Goal: Task Accomplishment & Management: Manage account settings

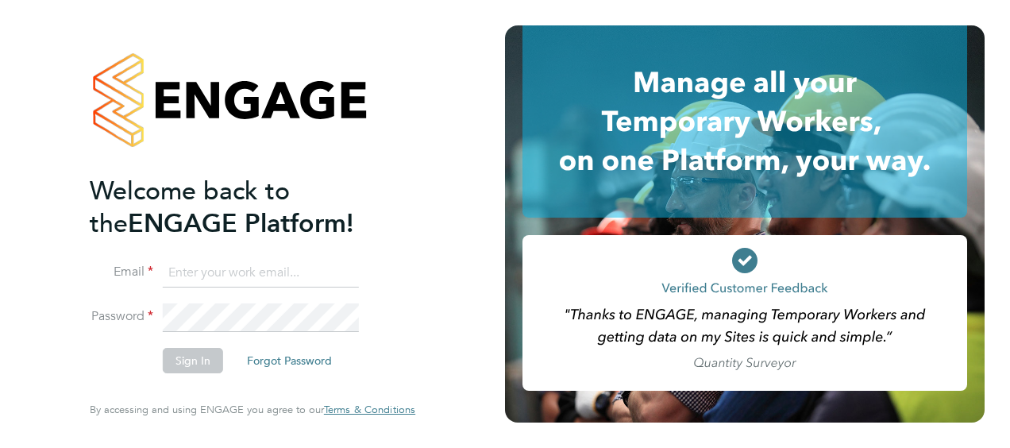
click at [223, 271] on input at bounding box center [261, 273] width 196 height 29
type input "S"
type input "[PERSON_NAME][EMAIL_ADDRESS][PERSON_NAME][PERSON_NAME][DOMAIN_NAME]"
click at [189, 357] on button "Sign In" at bounding box center [193, 360] width 60 height 25
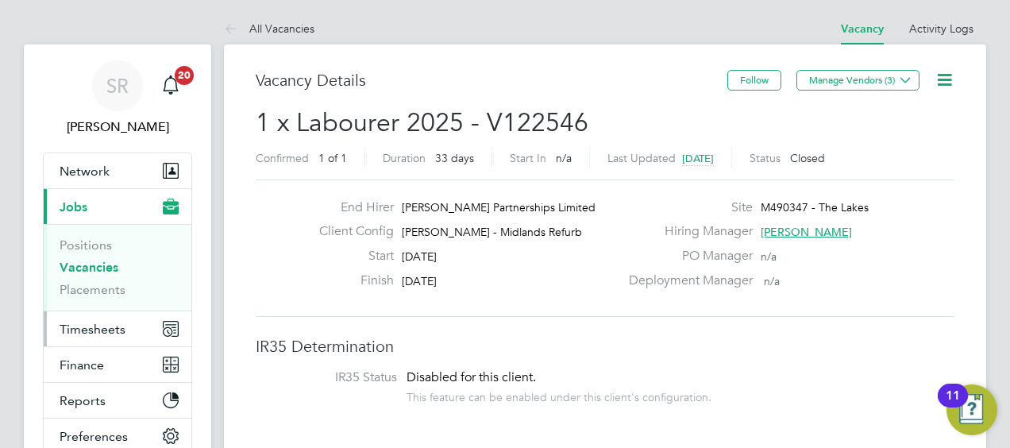
click at [94, 330] on span "Timesheets" at bounding box center [93, 329] width 66 height 15
click at [66, 324] on span "Timesheets" at bounding box center [93, 329] width 66 height 15
click at [87, 326] on span "Timesheets" at bounding box center [93, 329] width 66 height 15
click at [96, 326] on span "Timesheets" at bounding box center [93, 329] width 66 height 15
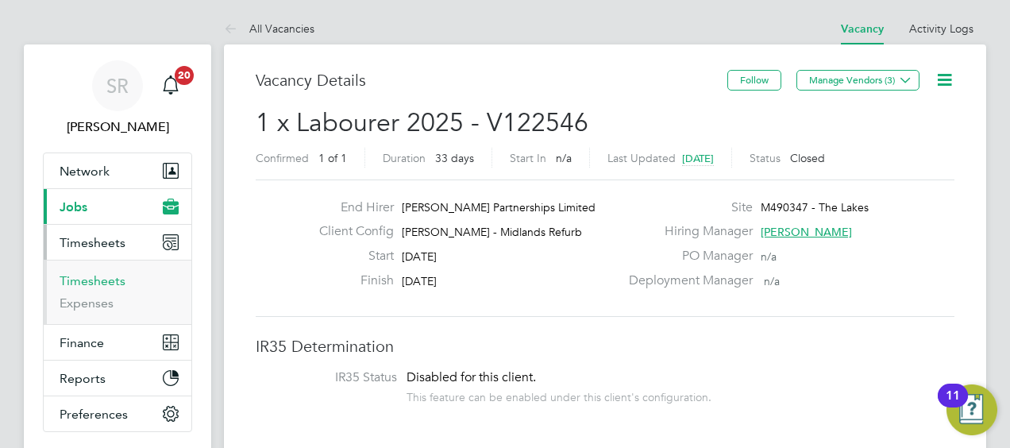
click at [95, 283] on link "Timesheets" at bounding box center [93, 280] width 66 height 15
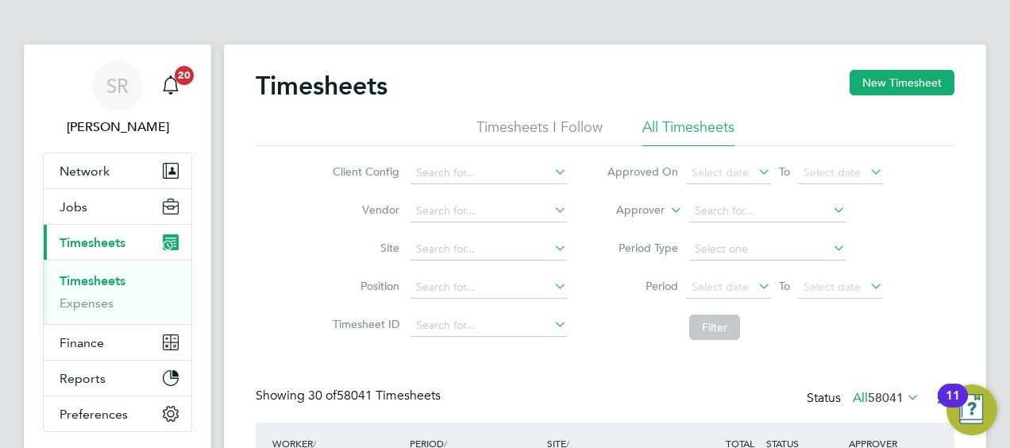
scroll to position [40, 137]
click at [662, 214] on label "Approver" at bounding box center [628, 211] width 71 height 16
click at [612, 228] on li "Worker" at bounding box center [626, 228] width 78 height 21
drag, startPoint x: 765, startPoint y: 192, endPoint x: 758, endPoint y: 205, distance: 14.6
click at [764, 195] on li "Worker" at bounding box center [745, 211] width 316 height 38
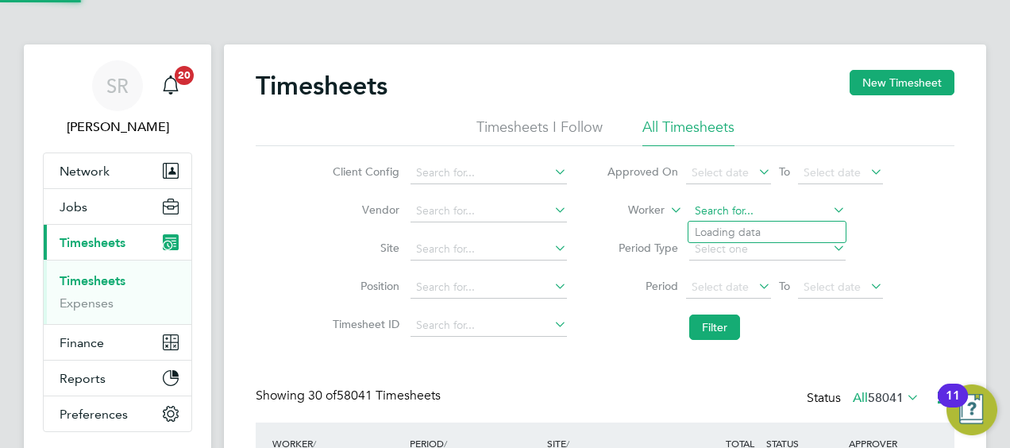
click at [749, 217] on input at bounding box center [768, 211] width 156 height 22
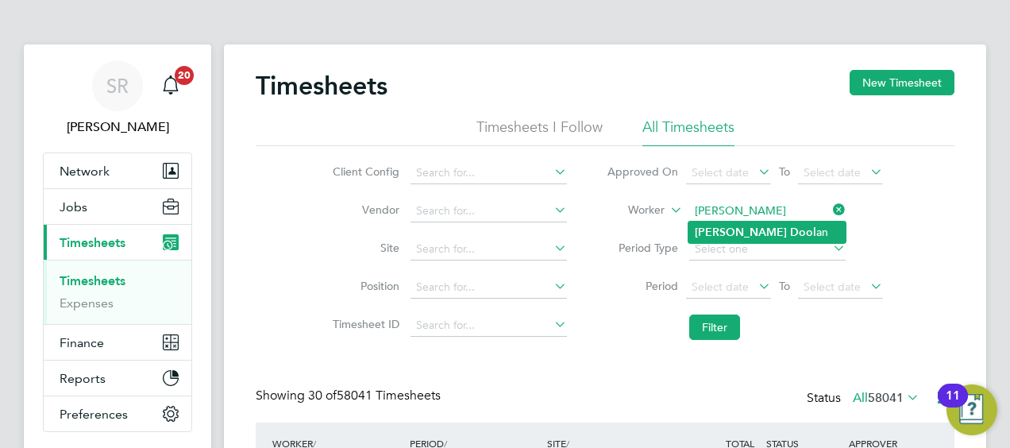
click at [769, 241] on li "Martin Dool an" at bounding box center [767, 232] width 157 height 21
type input "Martin Doolan"
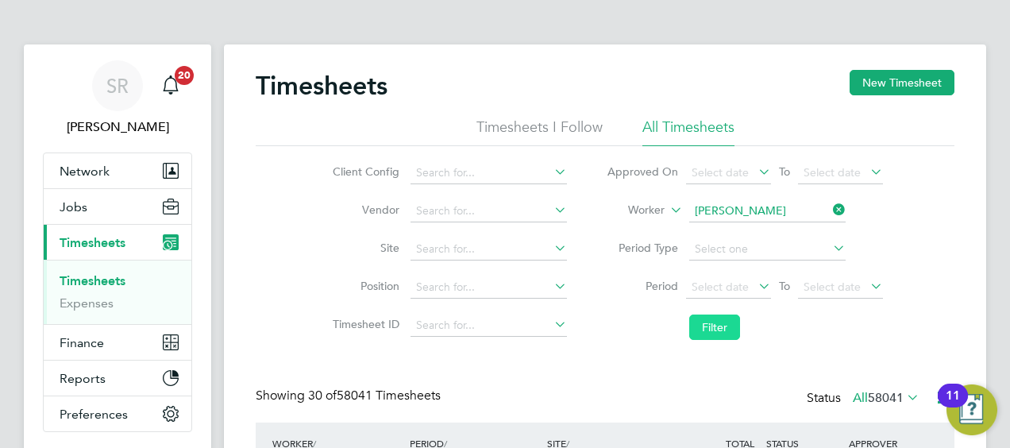
drag, startPoint x: 717, startPoint y: 335, endPoint x: 727, endPoint y: 334, distance: 10.4
click at [719, 335] on button "Filter" at bounding box center [715, 327] width 51 height 25
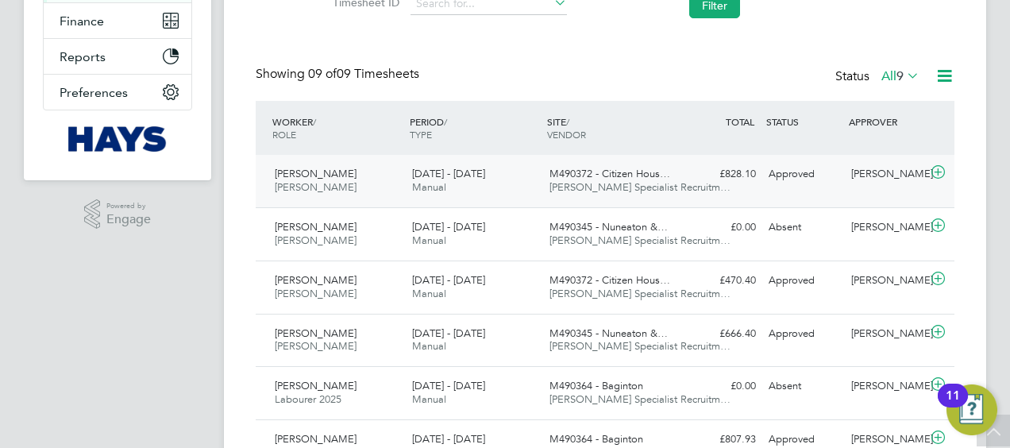
drag, startPoint x: 345, startPoint y: 186, endPoint x: 277, endPoint y: 172, distance: 69.0
click at [277, 172] on div "Martin Doolan Van Driver 13 - 19 Sep 2025" at bounding box center [336, 181] width 137 height 40
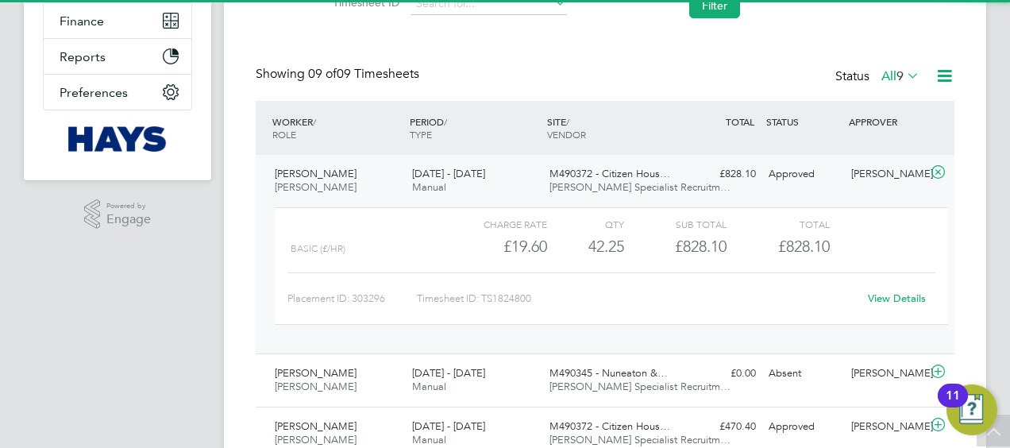
click at [514, 95] on div "Showing 09 of 09 Timesheets Status All 9" at bounding box center [605, 83] width 699 height 35
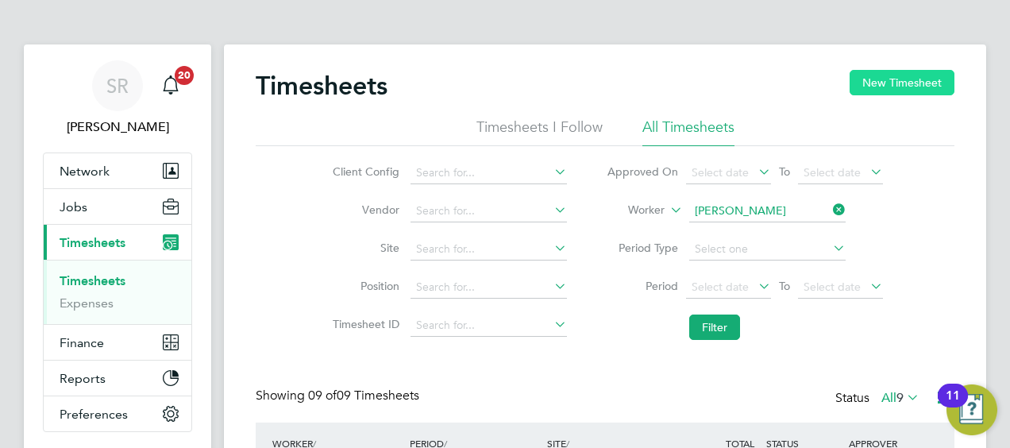
click at [902, 79] on button "New Timesheet" at bounding box center [902, 82] width 105 height 25
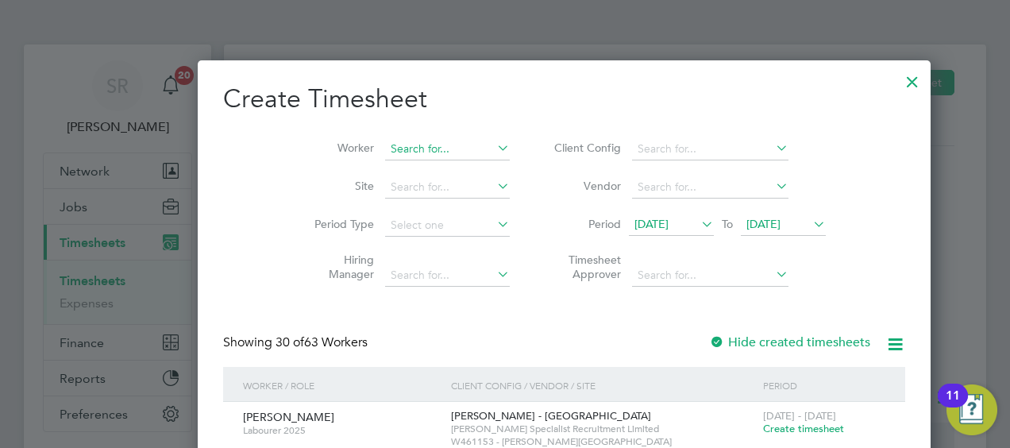
click at [385, 154] on input at bounding box center [447, 149] width 125 height 22
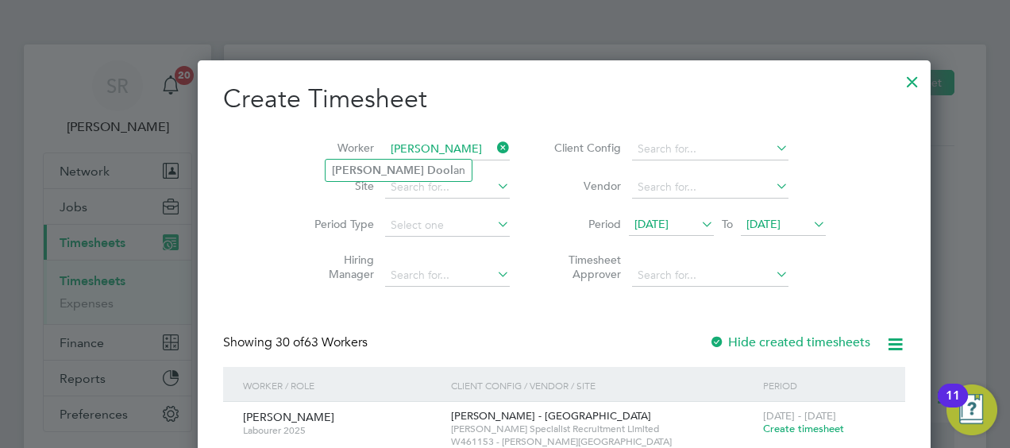
type input "martin dool"
click at [898, 79] on div at bounding box center [912, 78] width 29 height 29
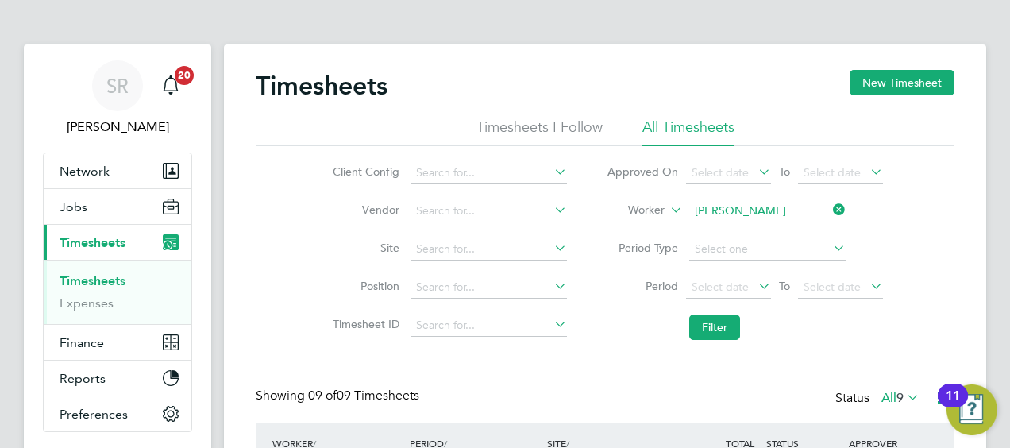
click at [94, 248] on span "Timesheets" at bounding box center [93, 242] width 66 height 15
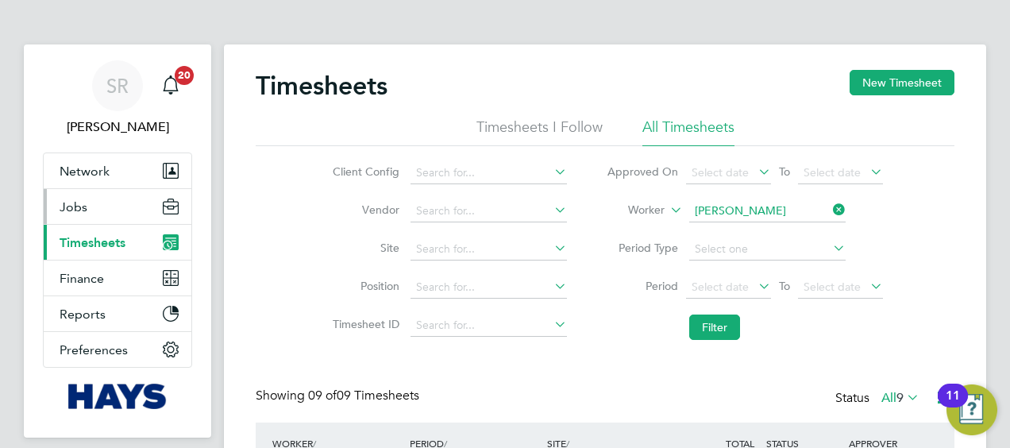
click at [74, 205] on span "Jobs" at bounding box center [74, 206] width 28 height 15
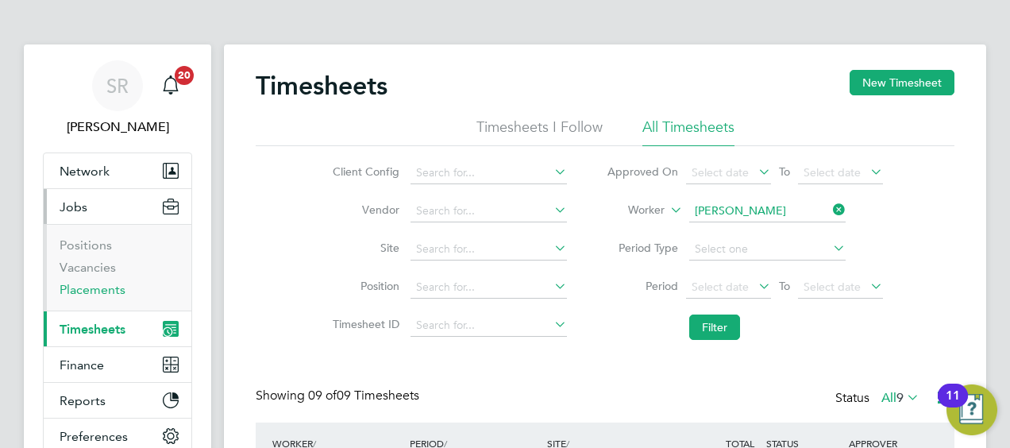
click at [86, 286] on link "Placements" at bounding box center [93, 289] width 66 height 15
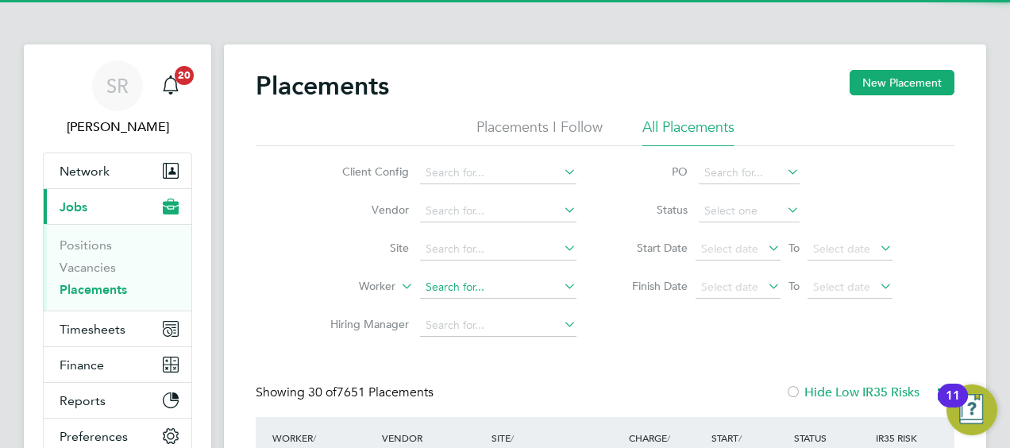
click at [475, 288] on input at bounding box center [498, 287] width 156 height 22
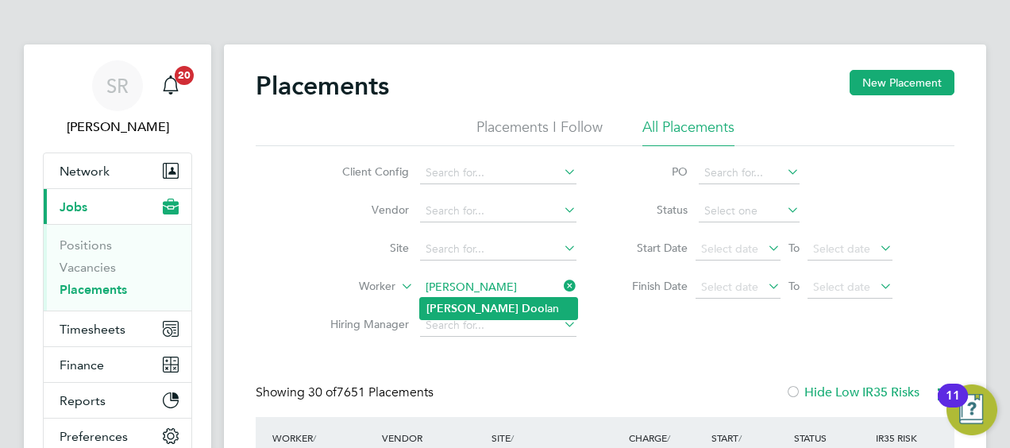
click at [522, 312] on b "Doo" at bounding box center [533, 309] width 23 height 14
type input "Martin Doolan"
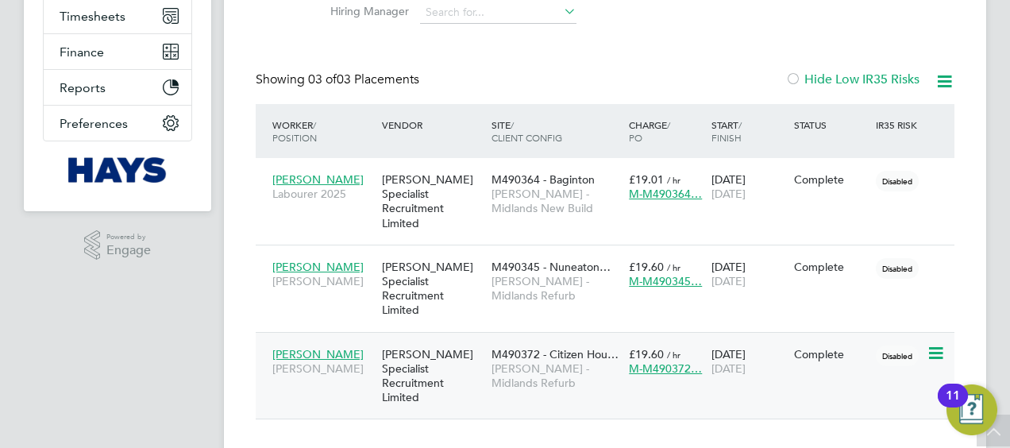
click at [292, 361] on span "Van Driver" at bounding box center [323, 368] width 102 height 14
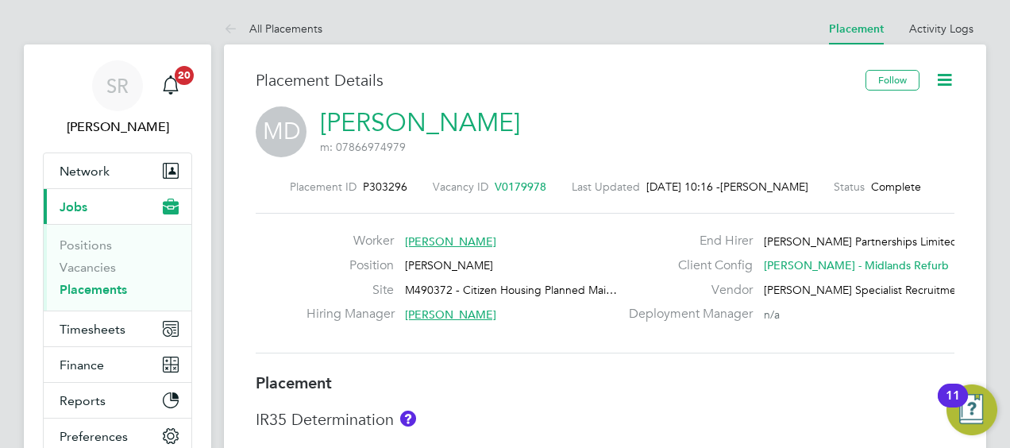
click at [940, 86] on icon at bounding box center [945, 80] width 20 height 20
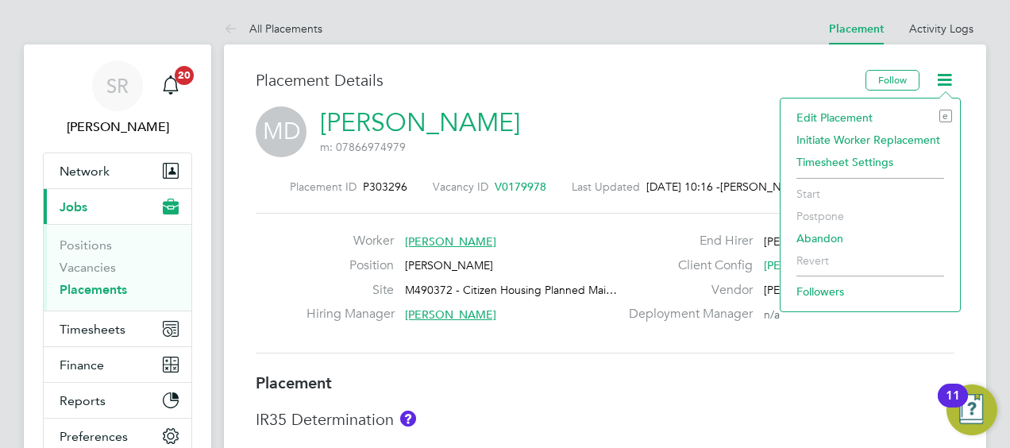
click at [880, 118] on li "Edit Placement e" at bounding box center [871, 117] width 164 height 22
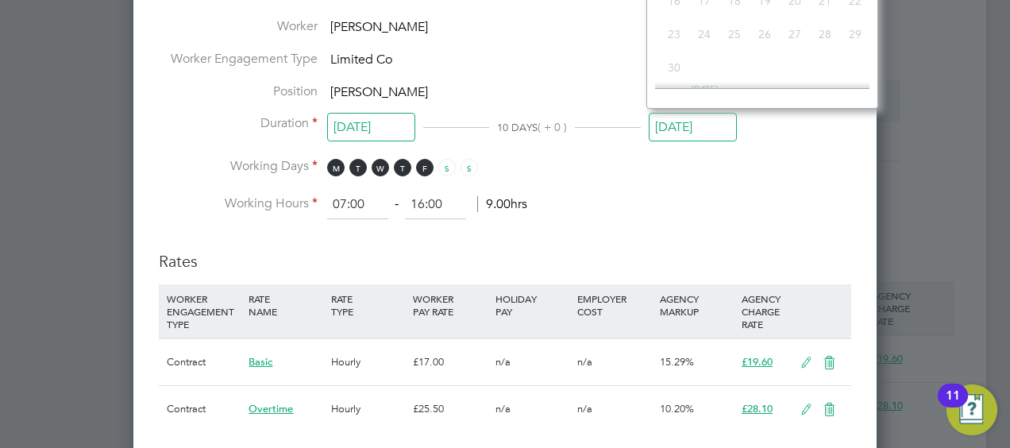
click at [688, 122] on input "19 Sep 2025" at bounding box center [693, 127] width 88 height 29
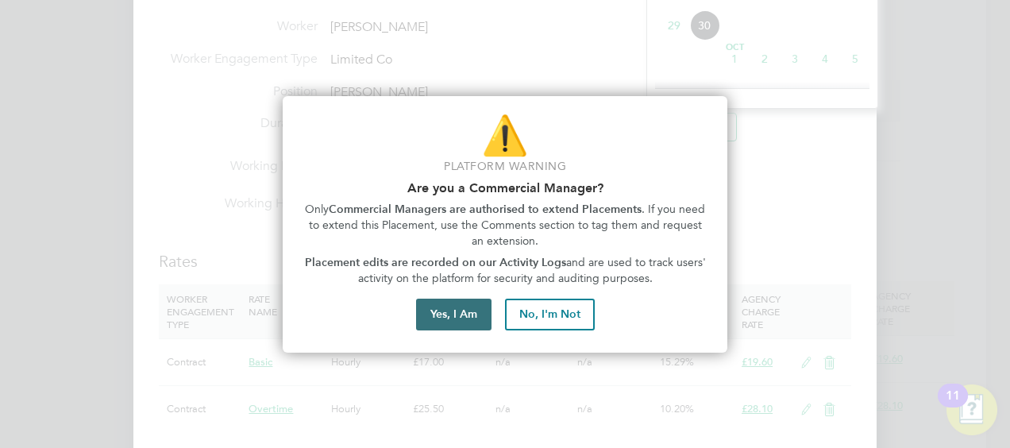
click at [449, 308] on button "Yes, I Am" at bounding box center [453, 315] width 75 height 32
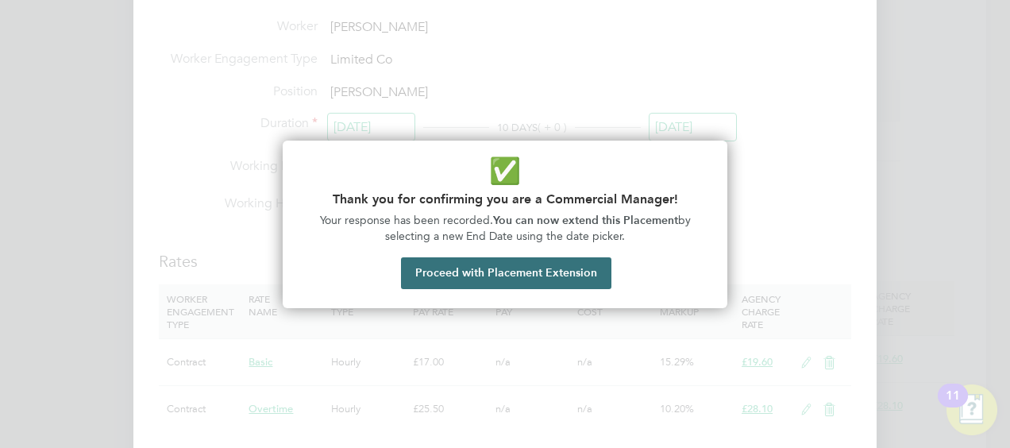
click at [538, 275] on button "Proceed with Placement Extension" at bounding box center [506, 273] width 211 height 32
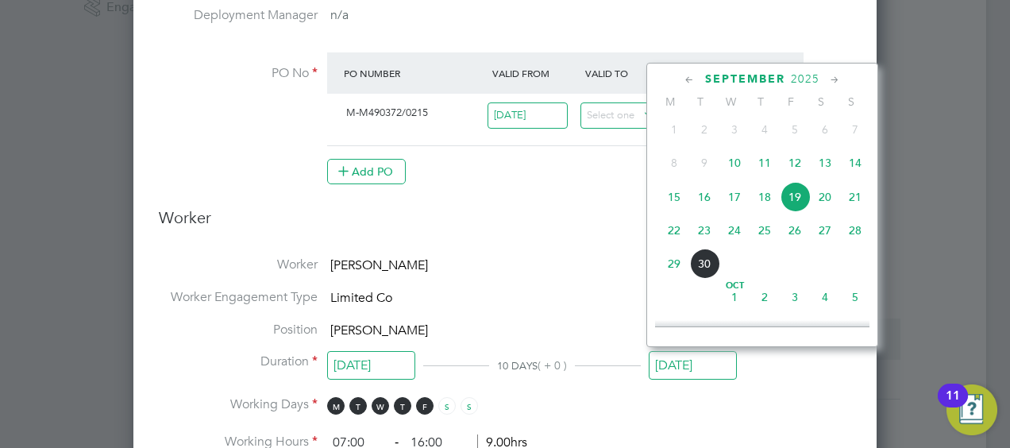
click at [834, 83] on icon at bounding box center [835, 79] width 15 height 17
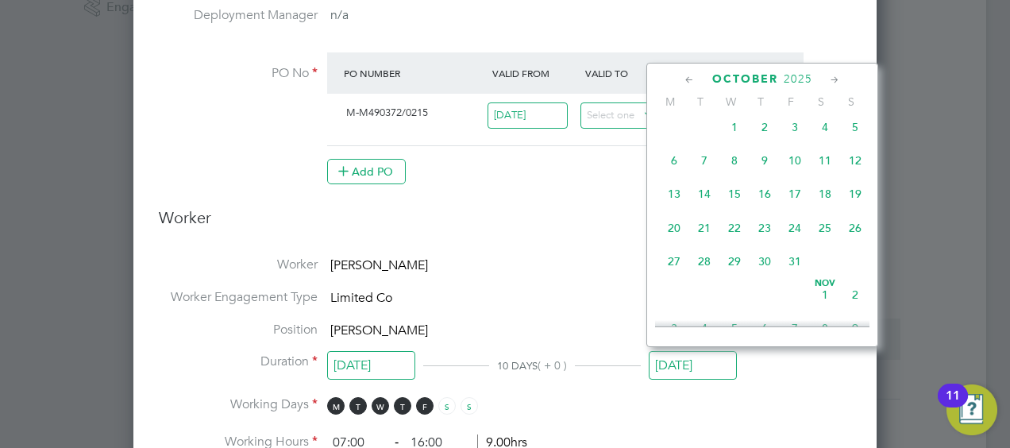
click at [790, 269] on span "31" at bounding box center [795, 261] width 30 height 30
type input "31 Oct 2025"
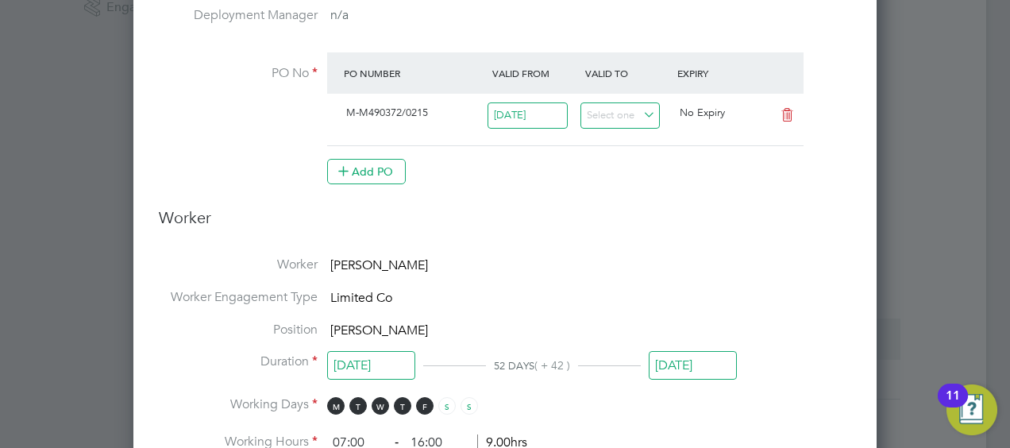
click at [614, 257] on li "Worker Martin Doolan" at bounding box center [505, 273] width 693 height 33
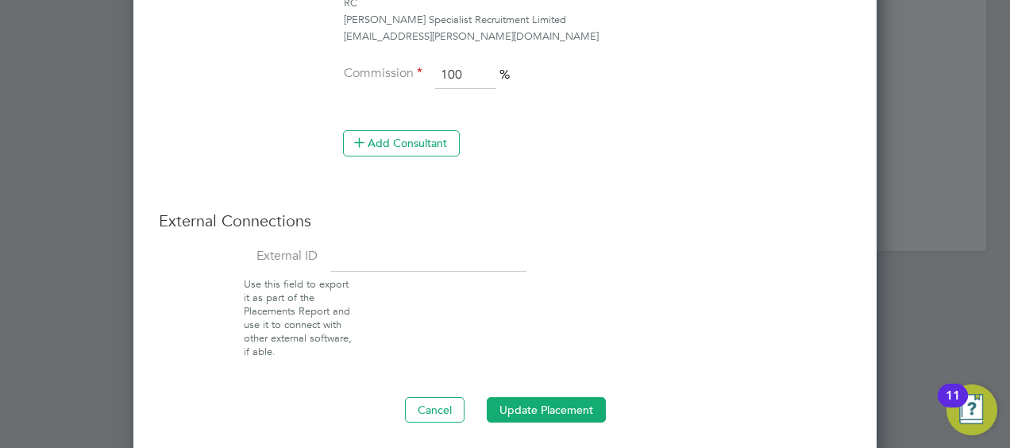
click at [536, 398] on button "Update Placement" at bounding box center [546, 409] width 119 height 25
